Goal: Information Seeking & Learning: Learn about a topic

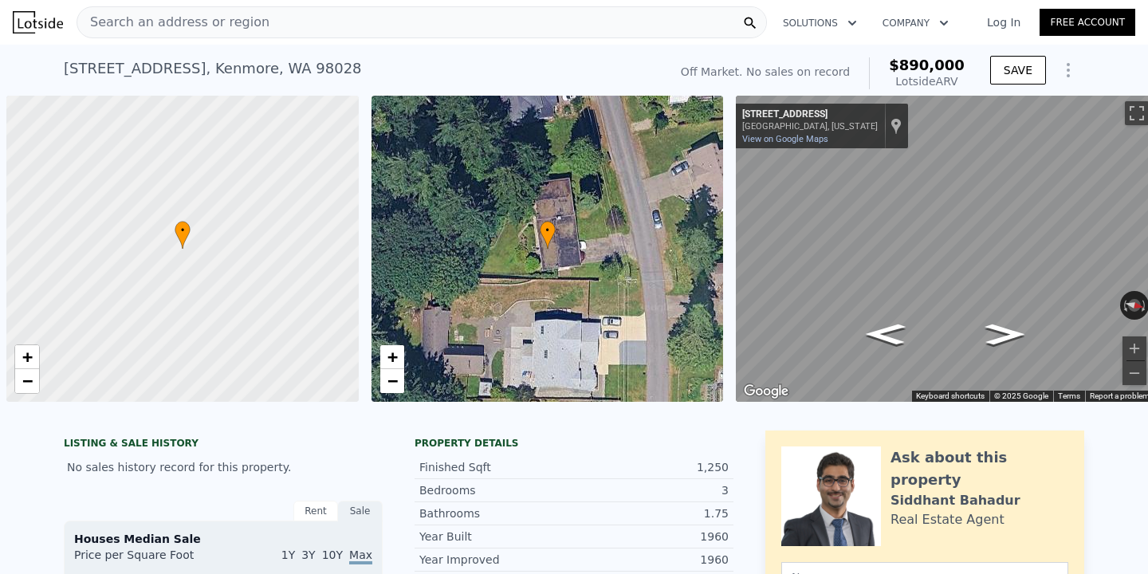
scroll to position [0, 6]
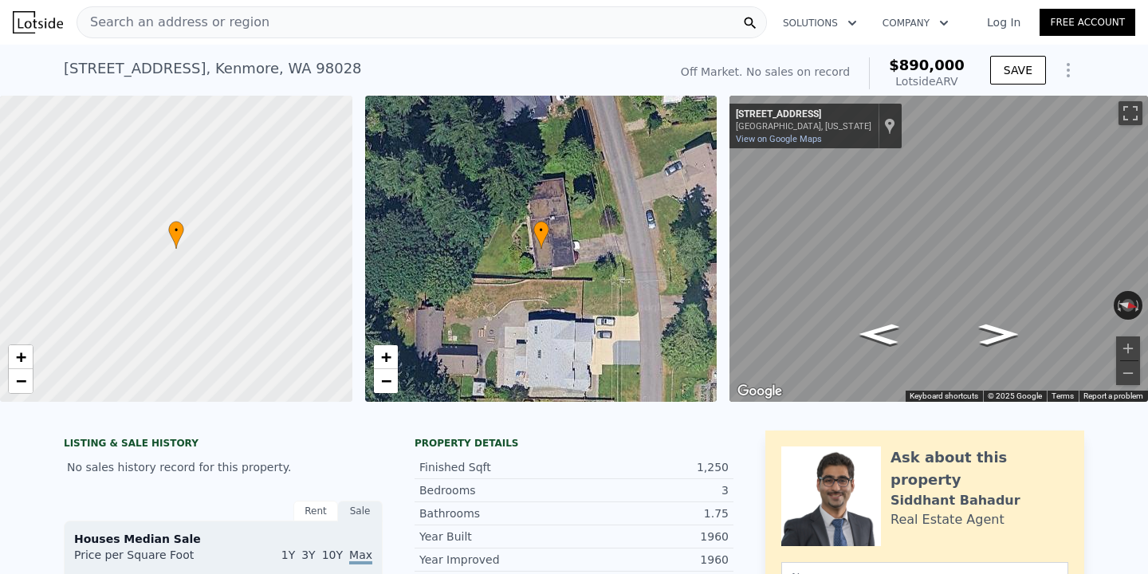
click at [281, 26] on div "Search an address or region" at bounding box center [422, 22] width 691 height 32
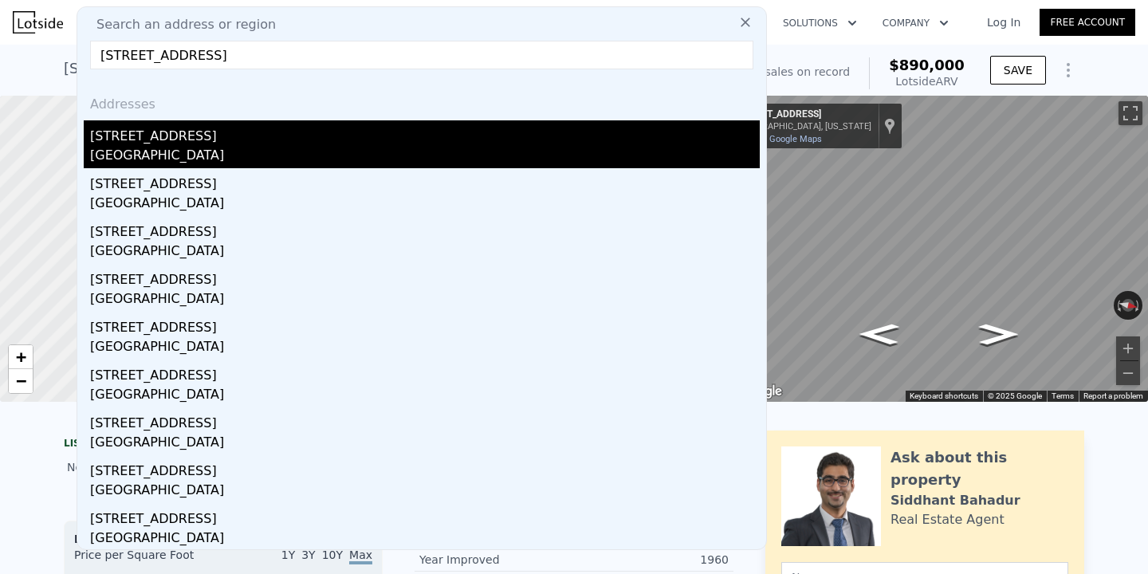
type input "[STREET_ADDRESS]"
click at [234, 135] on div "[STREET_ADDRESS]" at bounding box center [425, 133] width 670 height 26
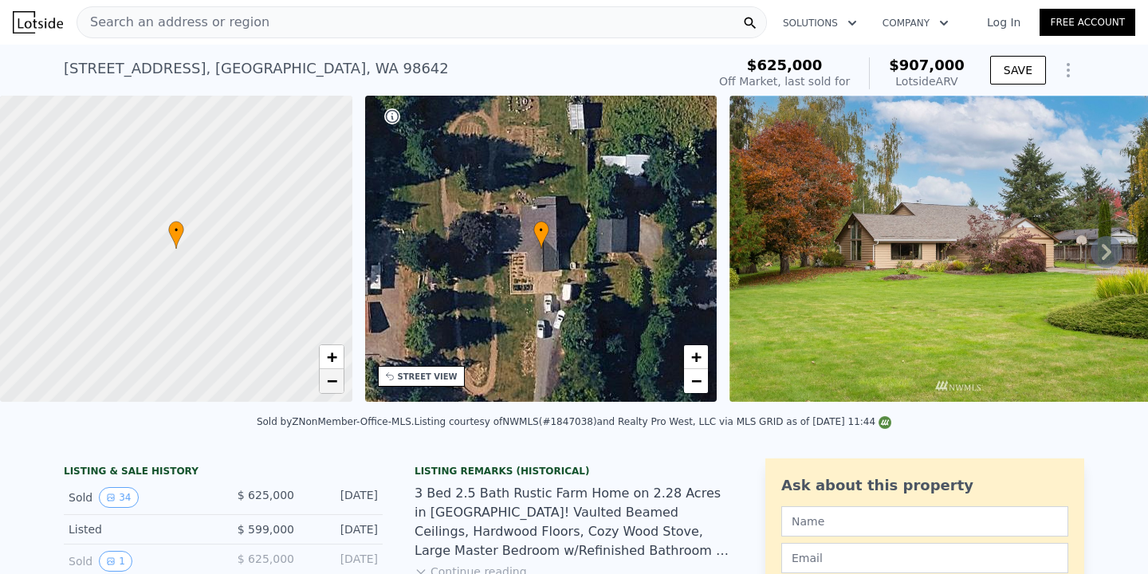
click at [333, 385] on span "−" at bounding box center [331, 381] width 10 height 20
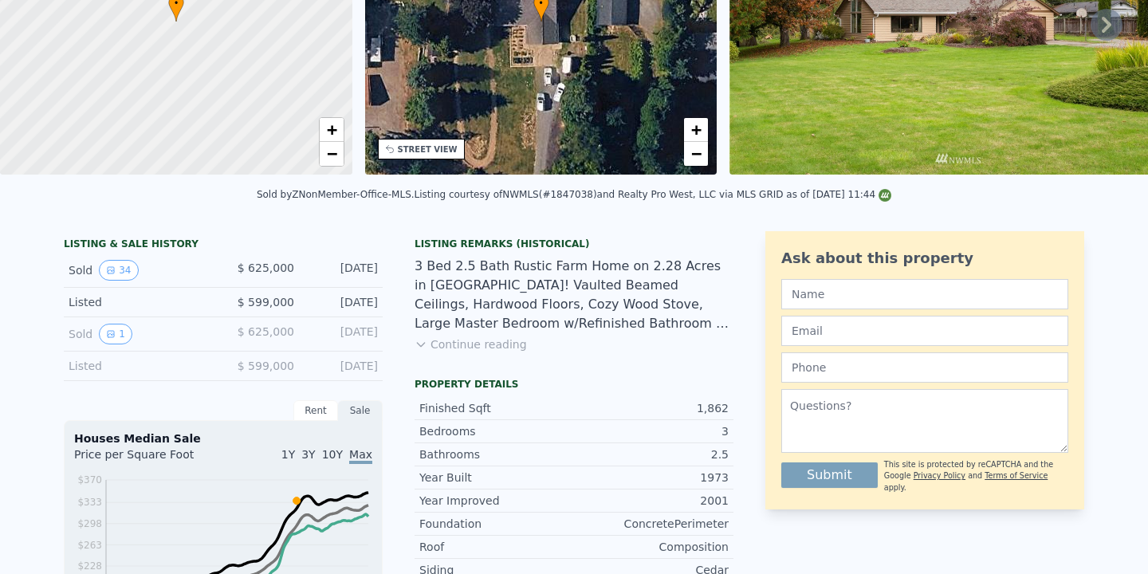
scroll to position [234, 0]
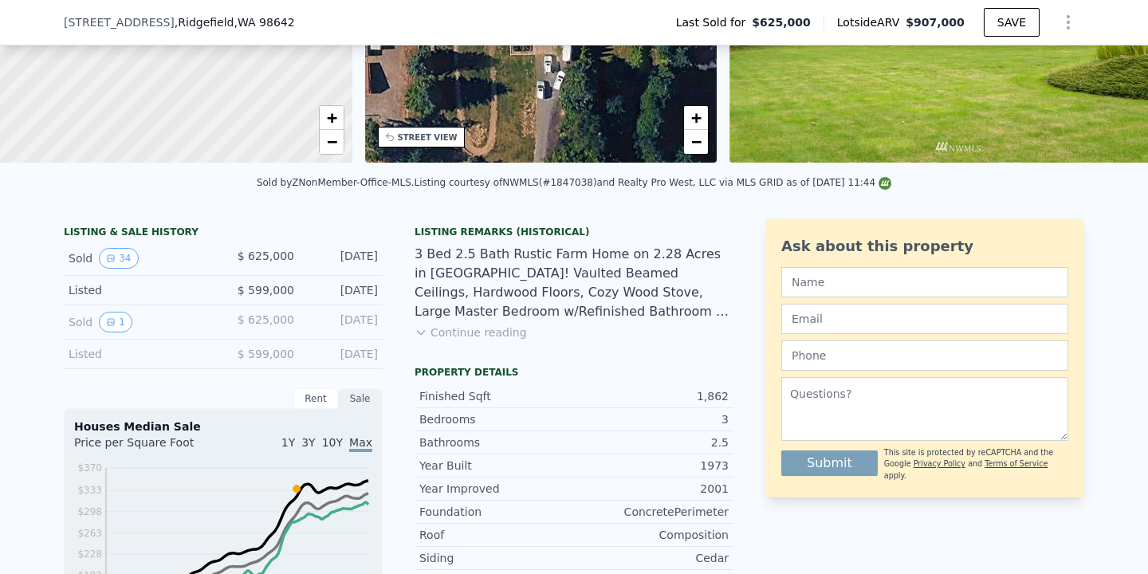
click at [514, 328] on button "Continue reading" at bounding box center [471, 333] width 112 height 16
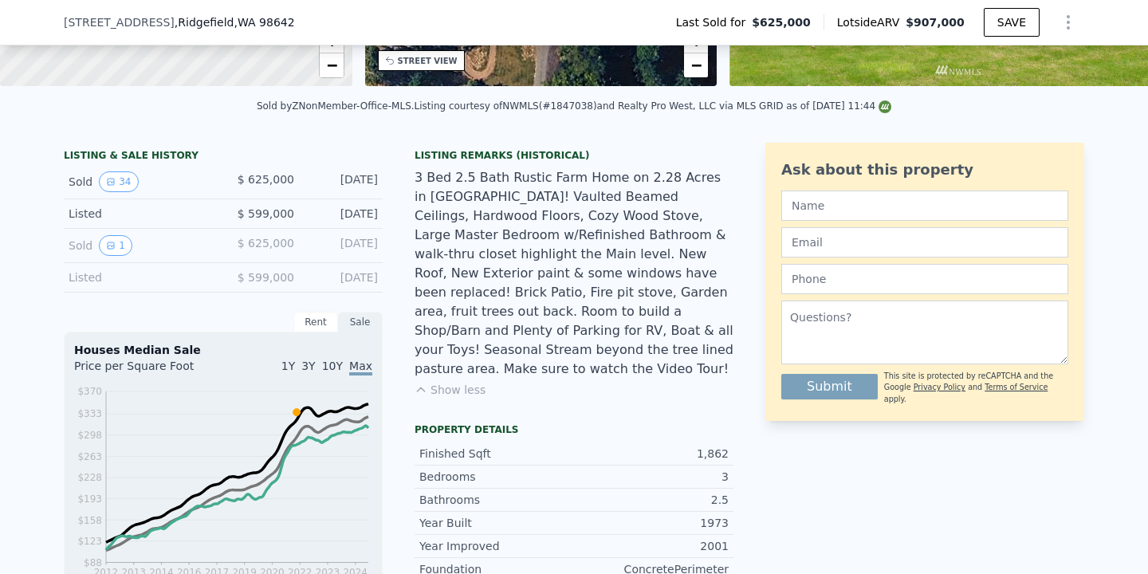
scroll to position [0, 0]
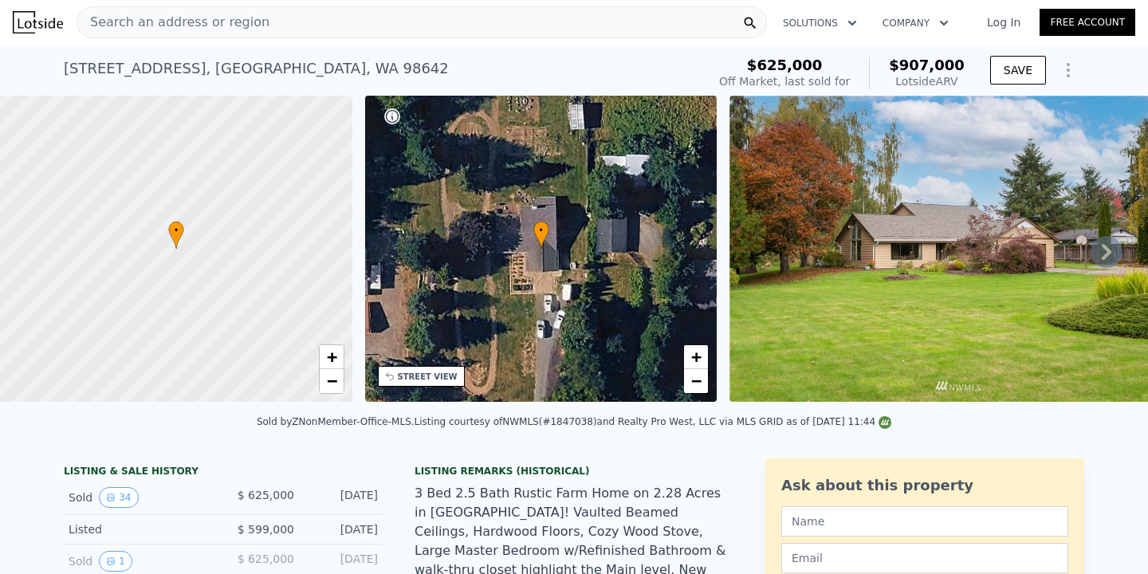
click at [273, 20] on div "Search an address or region" at bounding box center [422, 22] width 691 height 32
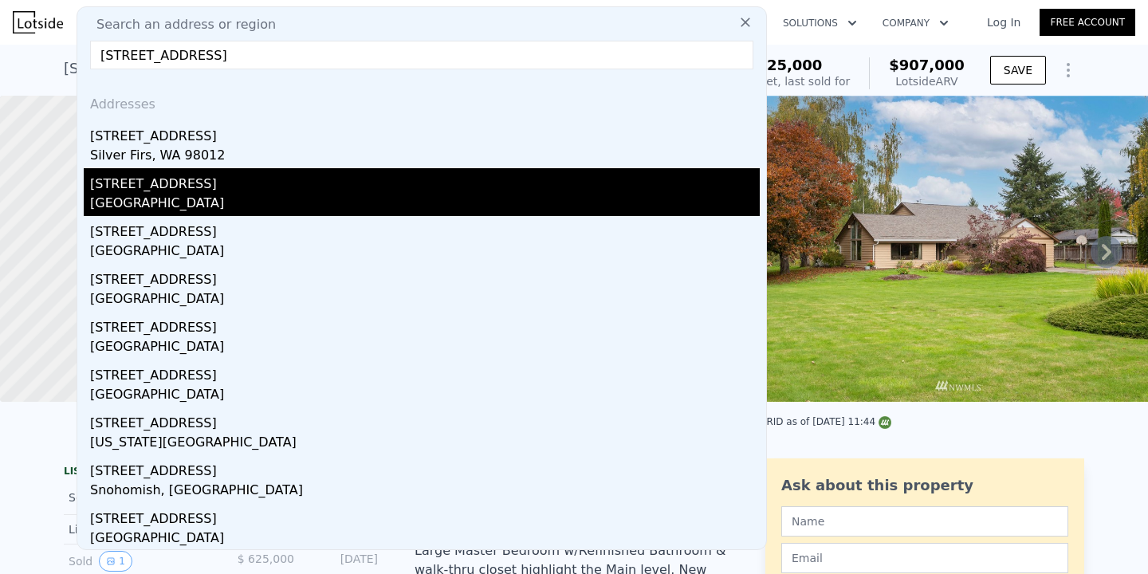
type input "[STREET_ADDRESS]"
click at [297, 181] on div "[STREET_ADDRESS]" at bounding box center [425, 181] width 670 height 26
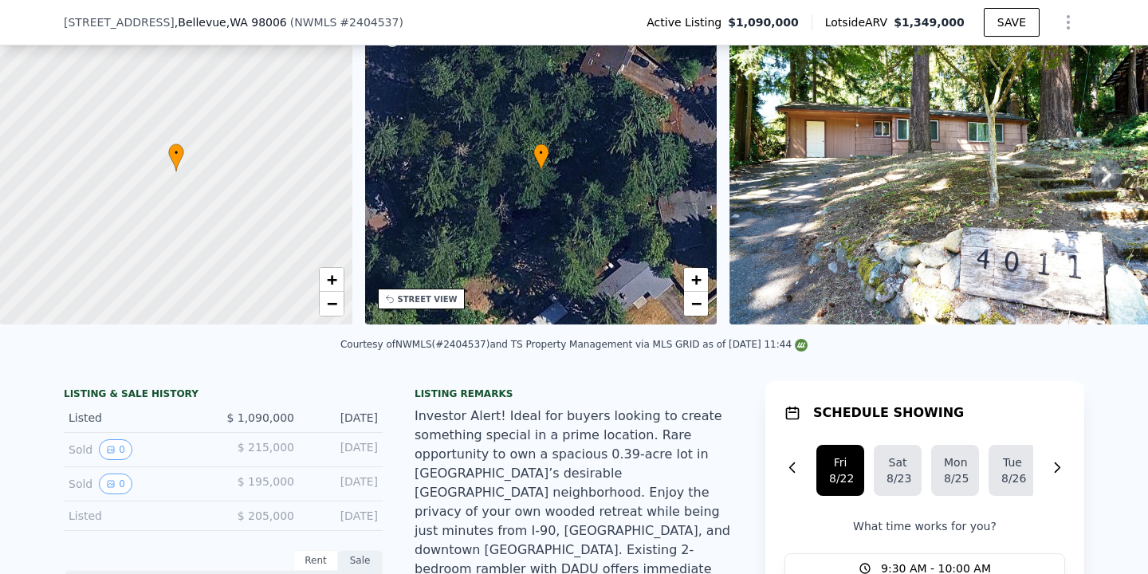
scroll to position [72, 0]
click at [334, 310] on span "−" at bounding box center [331, 304] width 10 height 20
click at [334, 291] on link "+" at bounding box center [332, 280] width 24 height 24
click at [333, 283] on span "+" at bounding box center [331, 280] width 10 height 20
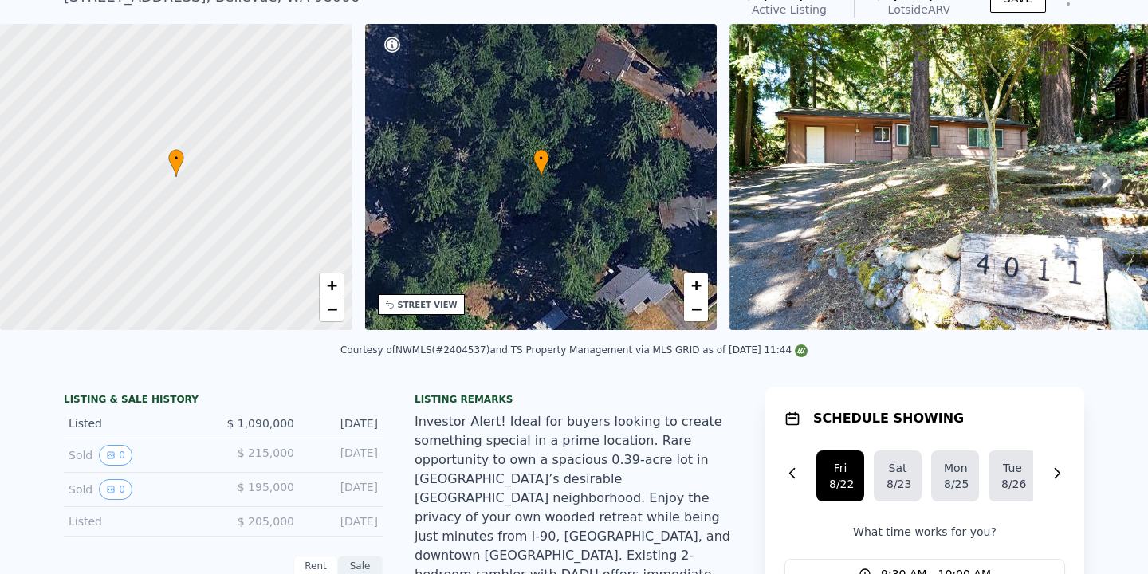
scroll to position [0, 0]
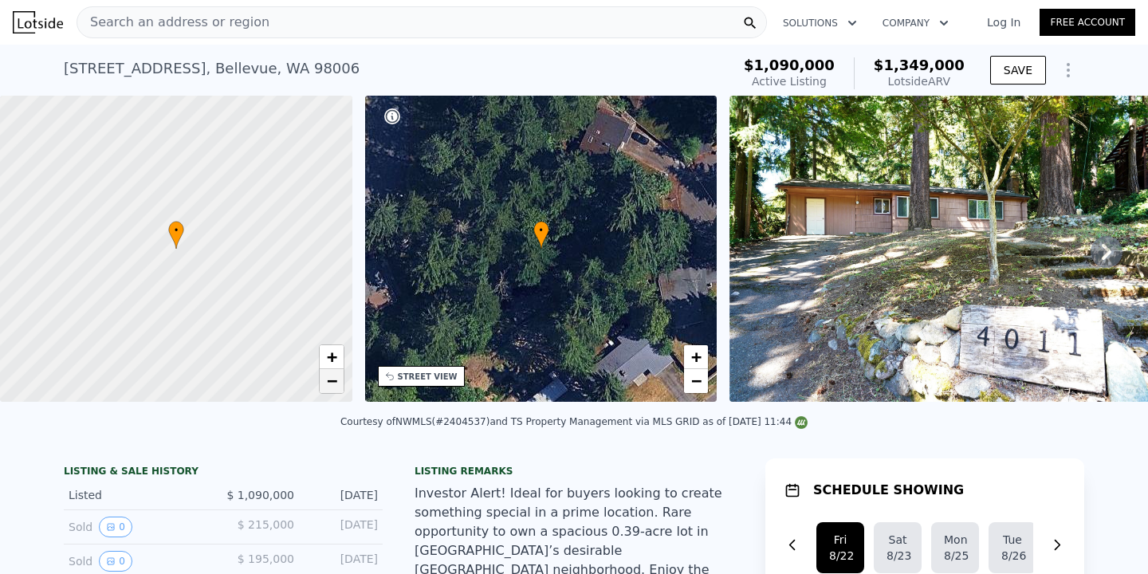
click at [333, 384] on span "−" at bounding box center [331, 381] width 10 height 20
